Goal: Information Seeking & Learning: Get advice/opinions

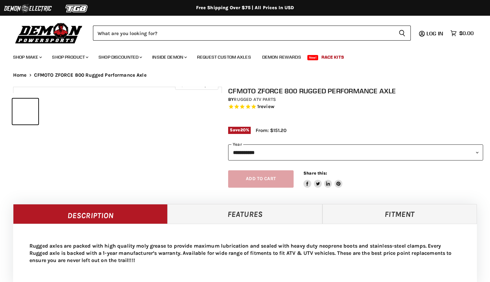
select select "******"
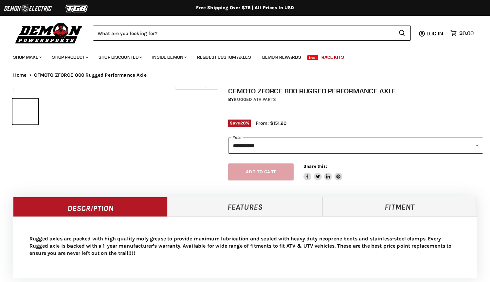
select select "******"
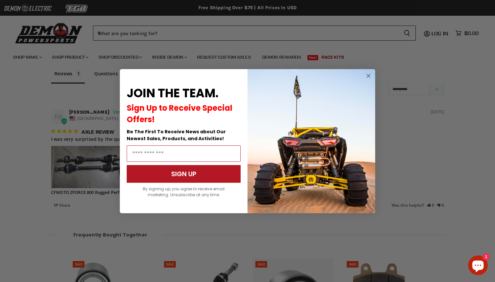
scroll to position [539, 0]
